Goal: Navigation & Orientation: Locate item on page

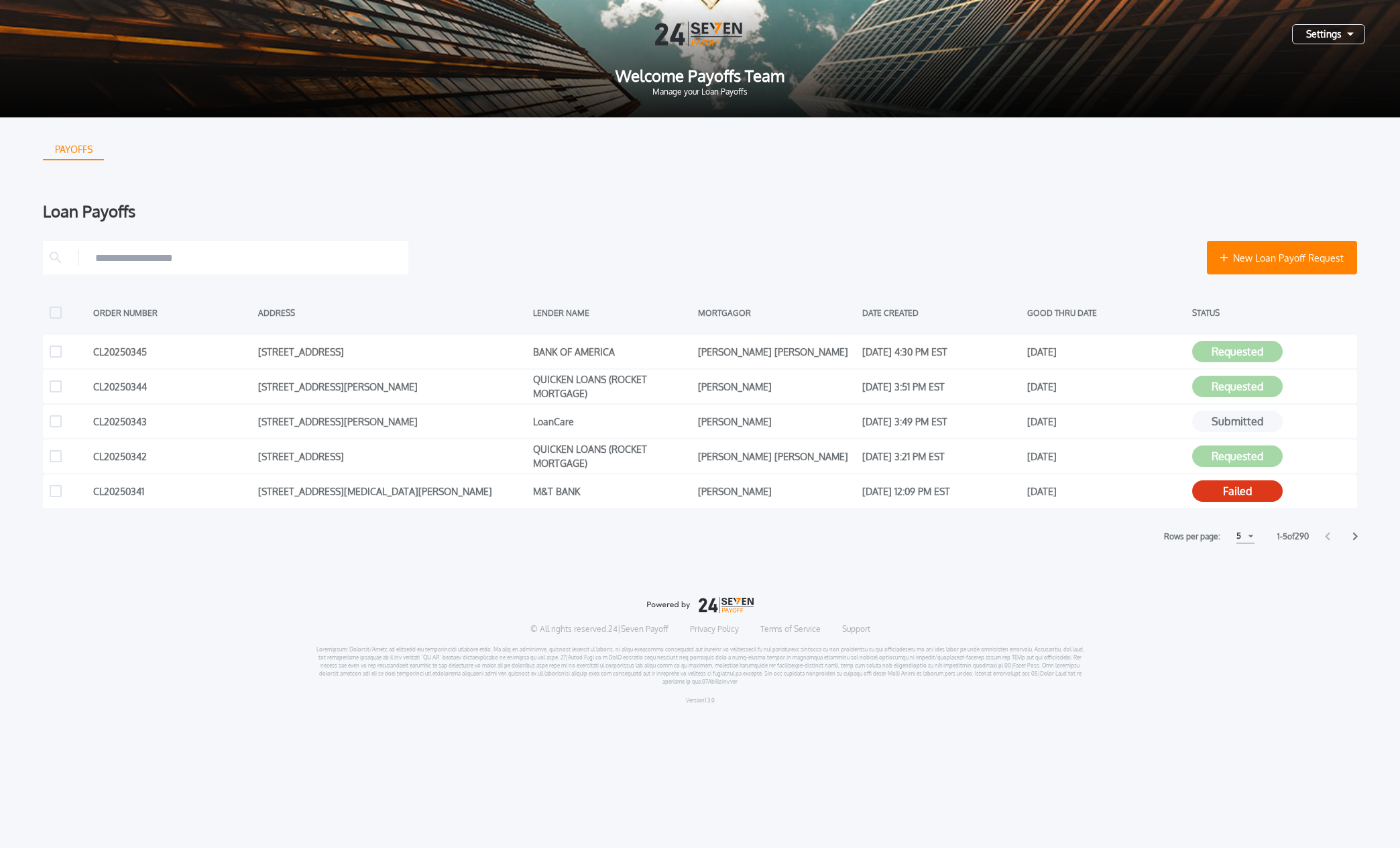
click at [1252, 540] on div "Rows per page: 5 5 5 10 10 15 15" at bounding box center [1209, 535] width 104 height 14
click at [1255, 535] on div "Rows per page: 5 5 5 10 10 15 15" at bounding box center [1209, 535] width 104 height 14
click at [1249, 538] on div "5" at bounding box center [1245, 535] width 18 height 14
click at [1242, 589] on h1 "15" at bounding box center [1244, 587] width 12 height 16
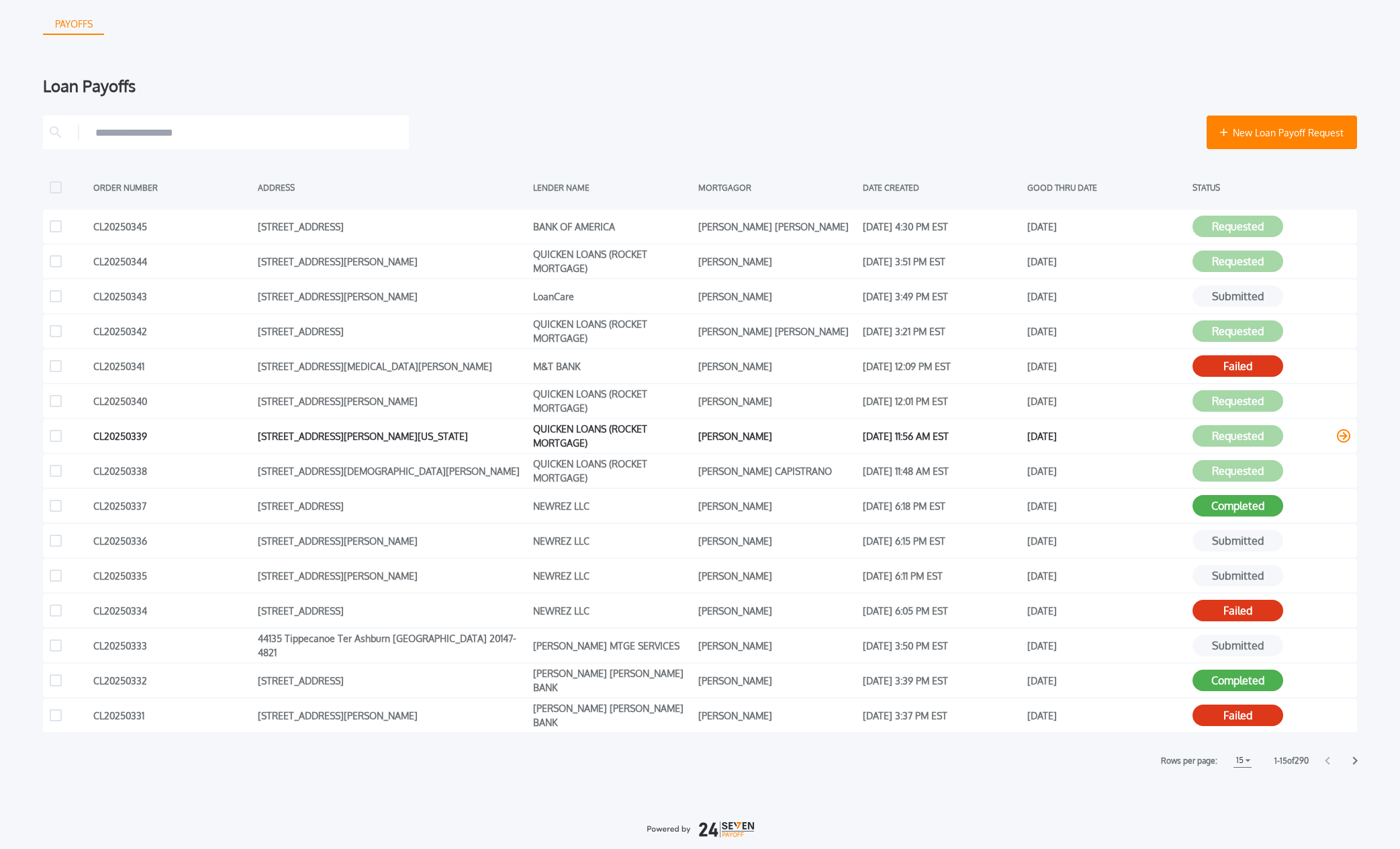
scroll to position [216, 0]
